Goal: Task Accomplishment & Management: Complete application form

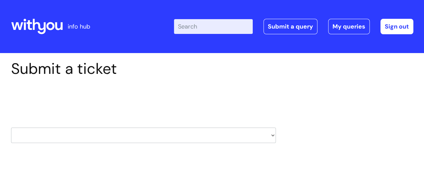
click at [261, 132] on select "HR / People IT and Support Clinical Drug Alerts Finance Accounts Data Support T…" at bounding box center [143, 134] width 265 height 15
select select "learning_and_development"
click at [11, 127] on select "HR / People IT and Support Clinical Drug Alerts Finance Accounts Data Support T…" at bounding box center [143, 134] width 265 height 15
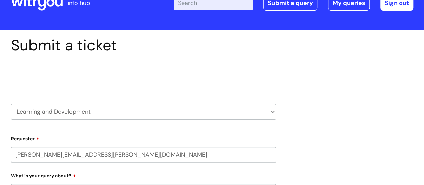
select select "80004286530"
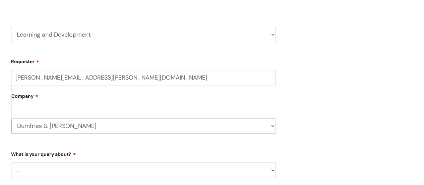
scroll to position [167, 0]
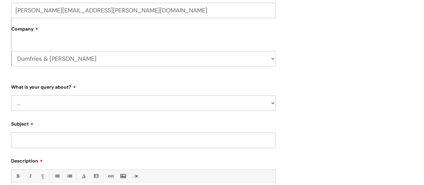
click at [90, 103] on select "... Question about a training course or session booking Ask about apprenticeshi…" at bounding box center [143, 102] width 265 height 15
select select "Question about mandatory or required training"
click at [11, 95] on select "... Question about a training course or session booking Ask about apprenticeshi…" at bounding box center [143, 102] width 265 height 15
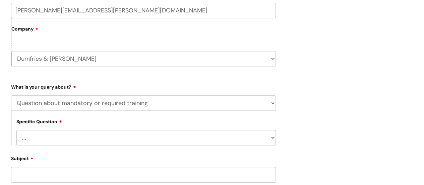
click at [97, 144] on select "... Induction requirements Compliance deadlines Refresher schedule Mandatory tr…" at bounding box center [145, 137] width 259 height 15
select select "Mandatory training content query"
click at [16, 130] on select "... Induction requirements Compliance deadlines Refresher schedule Mandatory tr…" at bounding box center [145, 137] width 259 height 15
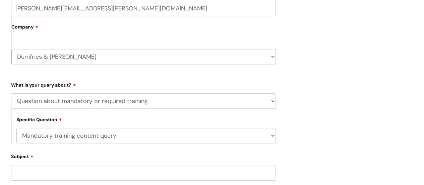
scroll to position [234, 0]
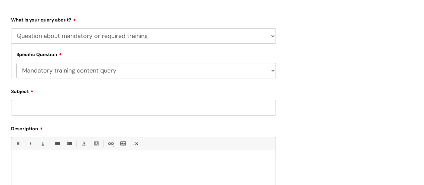
click at [97, 109] on input "Subject" at bounding box center [143, 106] width 265 height 15
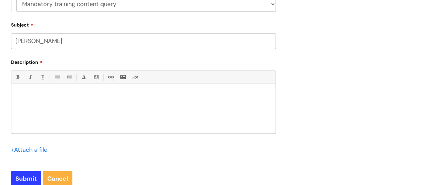
scroll to position [301, 0]
type input "[PERSON_NAME]"
click at [111, 120] on div at bounding box center [143, 109] width 264 height 46
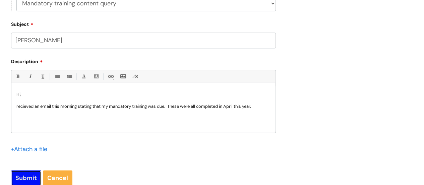
click at [23, 177] on input "Submit" at bounding box center [26, 177] width 30 height 15
type input "Please Wait..."
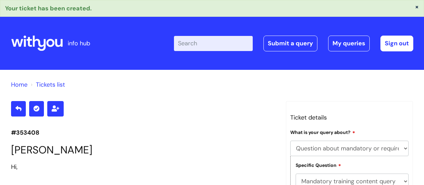
select select "Question about mandatory or required training"
select select "Mandatory training content query"
